Goal: Task Accomplishment & Management: Use online tool/utility

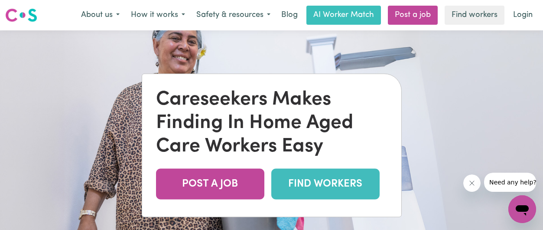
click at [335, 189] on link "FIND WORKERS" at bounding box center [325, 184] width 108 height 31
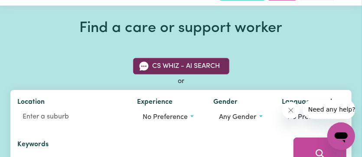
scroll to position [29, 0]
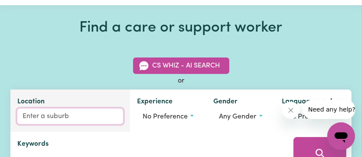
click at [63, 117] on input "Location" at bounding box center [70, 117] width 106 height 16
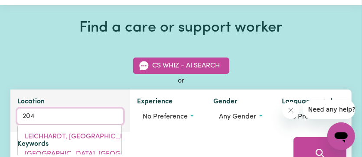
type input "2049"
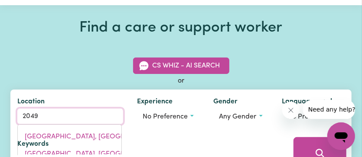
drag, startPoint x: 39, startPoint y: 117, endPoint x: 6, endPoint y: 122, distance: 33.8
click at [7, 122] on div "CS Whiz - AI Search or Location 2049 LEWISHAM, New South Wales, 2049 PETERSHAM,…" at bounding box center [180, 111] width 351 height 128
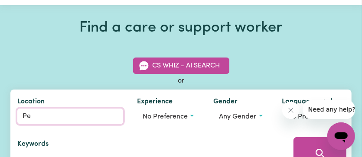
type input "Pet"
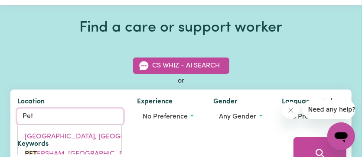
type input "PetCHEYS BAY, Tasmania, 7109"
type input "Pete"
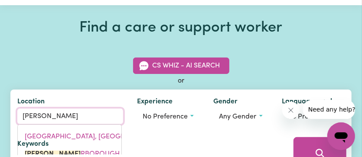
type input "PeteRBOROUGH, South Australia, 5422"
type input "Peter"
type input "PeterBOROUGH, South Australia, 5422"
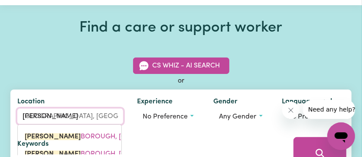
type input "Peters"
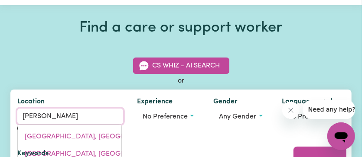
type input "PetersHAM, New South Wales, 2049"
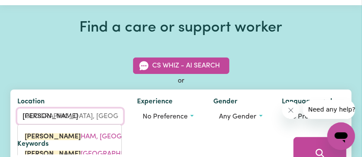
type input "Petersh"
type input "PetershAM, New South Wales, 2049"
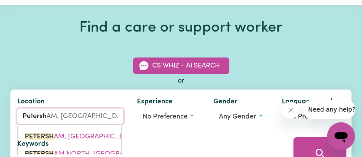
type input "Petersha"
type input "PetershaM, New South Wales, 2049"
type input "Petersham"
type input "Petersham, New South Wales, 2049"
type input "Petersham"
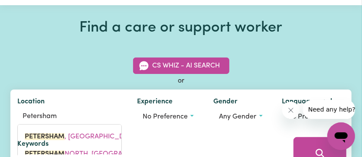
click at [293, 113] on button "Close message from company" at bounding box center [290, 109] width 17 height 17
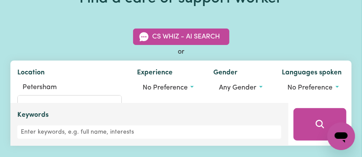
scroll to position [87, 0]
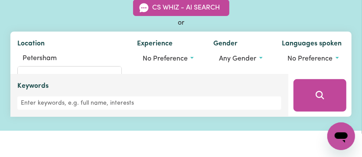
click at [68, 84] on div "Keywords" at bounding box center [149, 95] width 264 height 29
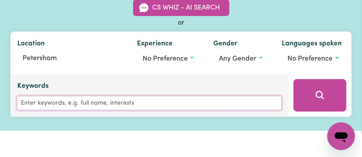
click at [63, 100] on input "Keywords" at bounding box center [149, 103] width 264 height 13
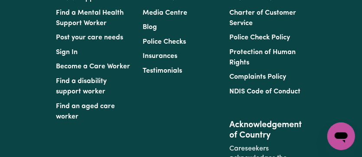
scroll to position [751, 0]
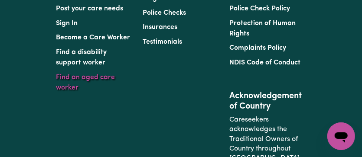
type input "Alexander Christodoulou"
click at [100, 91] on link "Find an aged care worker" at bounding box center [85, 82] width 59 height 17
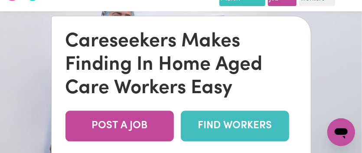
scroll to position [29, 0]
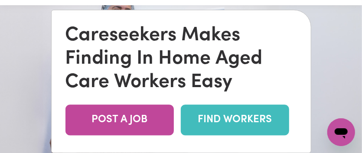
click at [218, 120] on link "FIND WORKERS" at bounding box center [235, 120] width 108 height 31
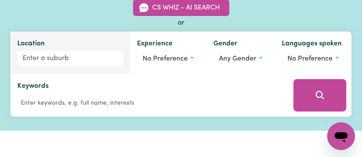
scroll to position [87, 0]
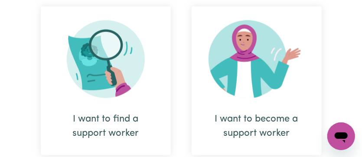
scroll to position [404, 0]
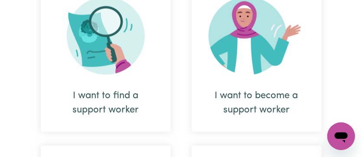
click at [110, 52] on img at bounding box center [106, 36] width 78 height 78
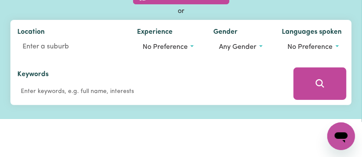
scroll to position [115, 0]
